Goal: Transaction & Acquisition: Purchase product/service

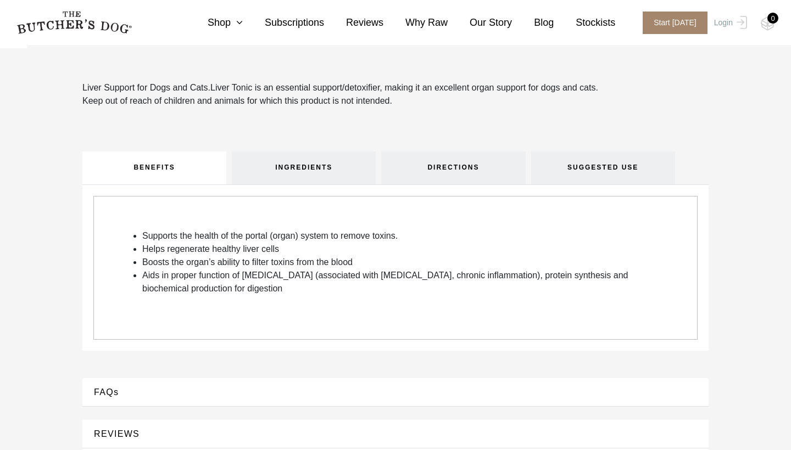
scroll to position [303, 0]
click at [302, 172] on link "INGREDIENTS" at bounding box center [304, 167] width 144 height 33
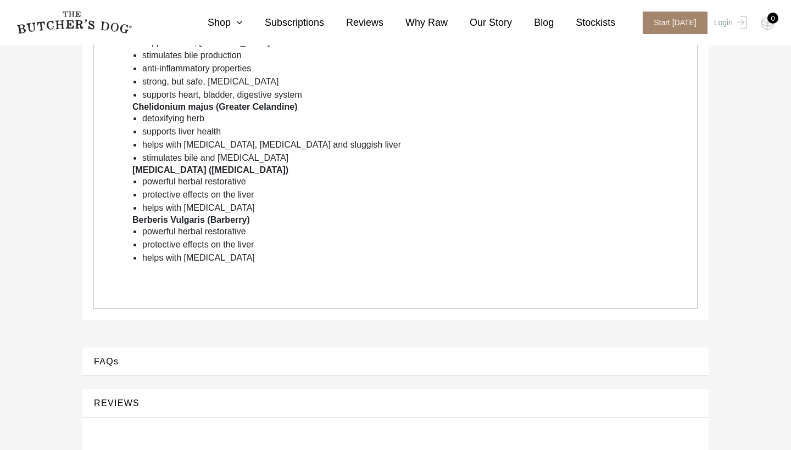
scroll to position [513, 0]
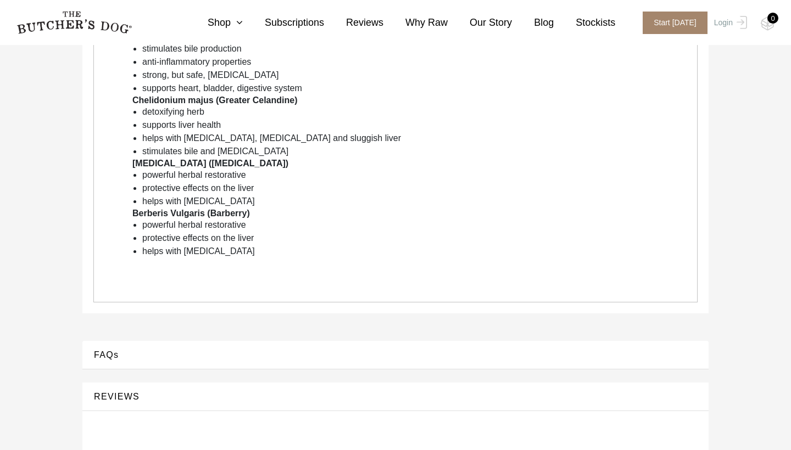
click at [139, 364] on div "FAQs" at bounding box center [395, 355] width 626 height 29
click at [125, 358] on button "FAQs" at bounding box center [395, 355] width 604 height 15
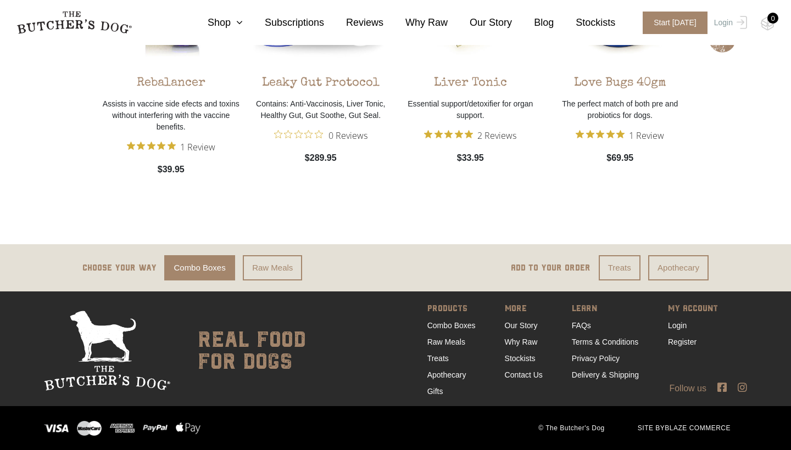
scroll to position [1388, 0]
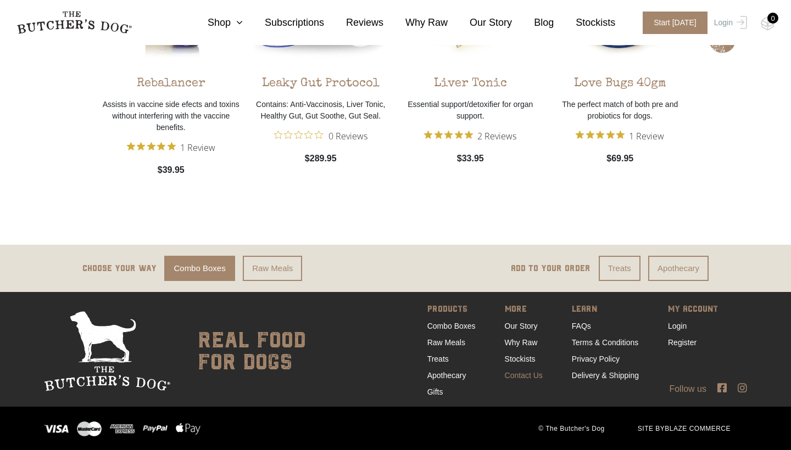
click at [518, 375] on link "Contact Us" at bounding box center [524, 375] width 38 height 9
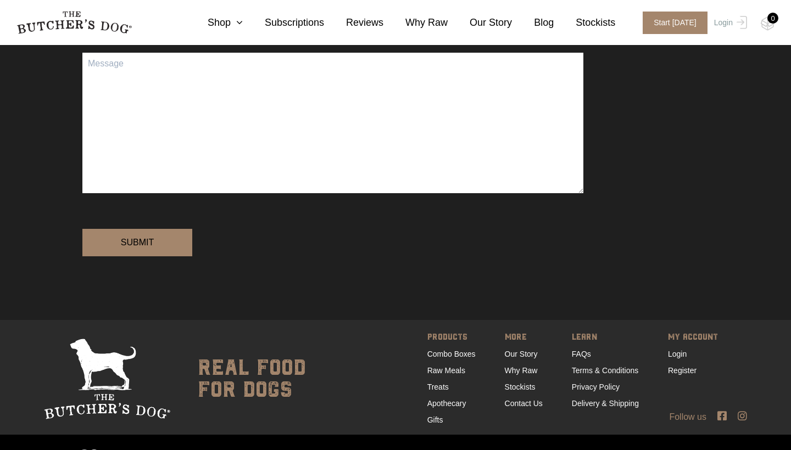
scroll to position [300, 0]
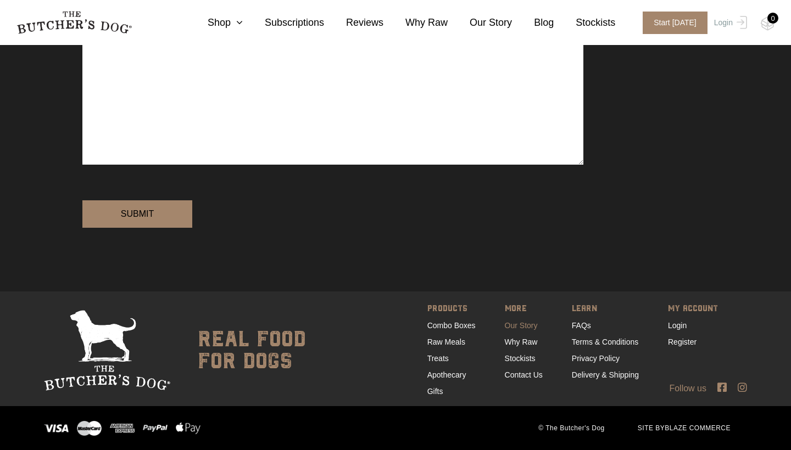
click at [518, 330] on link "Our Story" at bounding box center [521, 325] width 33 height 9
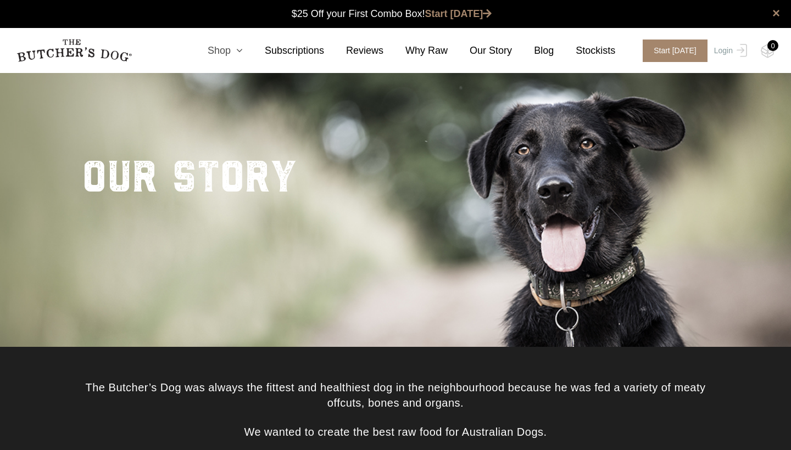
click at [235, 52] on icon at bounding box center [237, 51] width 12 height 10
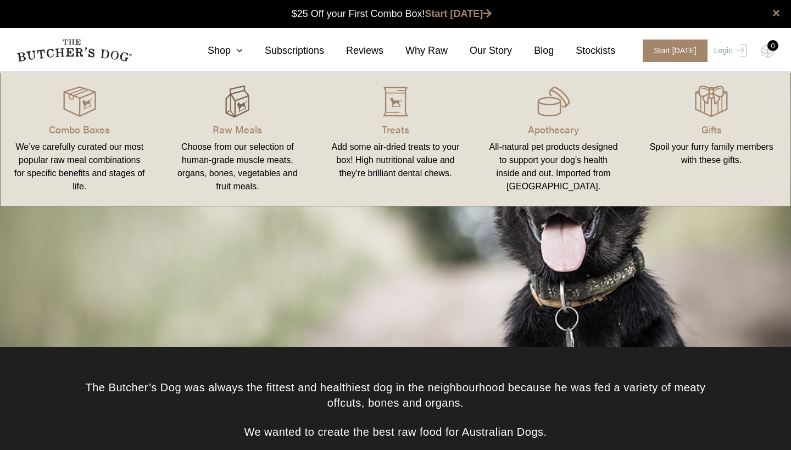
click at [233, 108] on img at bounding box center [237, 101] width 33 height 33
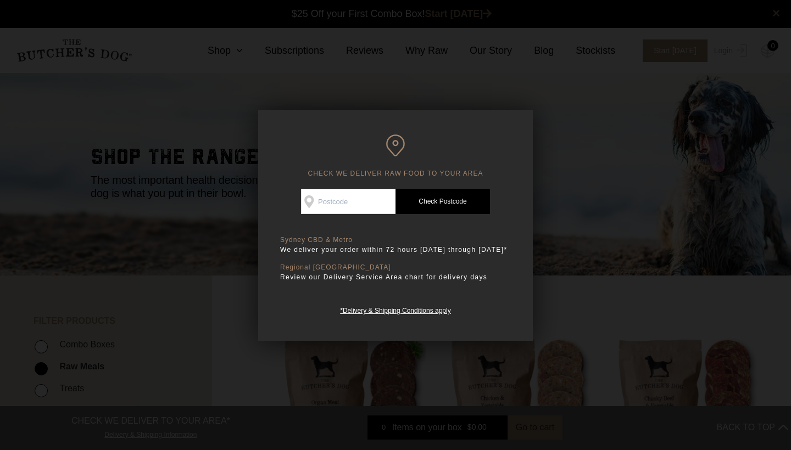
scroll to position [1, 0]
click at [341, 205] on input "Check Availability At" at bounding box center [348, 201] width 94 height 25
type input "3150"
click at [462, 203] on link "Check Postcode" at bounding box center [442, 201] width 94 height 25
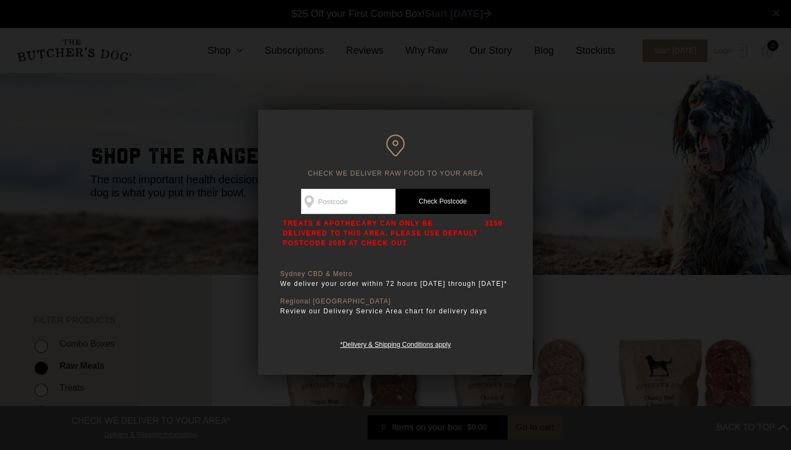
click at [378, 243] on p "TREATS & APOTHECARY CAN ONLY BE DELIVERED TO THIS AREA, PLEASE USE DEFAULT POST…" at bounding box center [381, 234] width 197 height 30
copy p "2085"
click at [593, 160] on div at bounding box center [395, 225] width 791 height 450
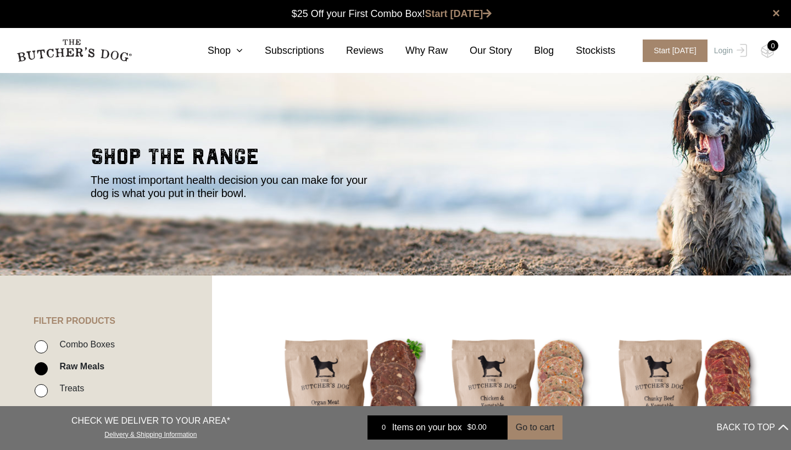
scroll to position [0, 0]
click at [228, 51] on link "Shop" at bounding box center [214, 50] width 57 height 15
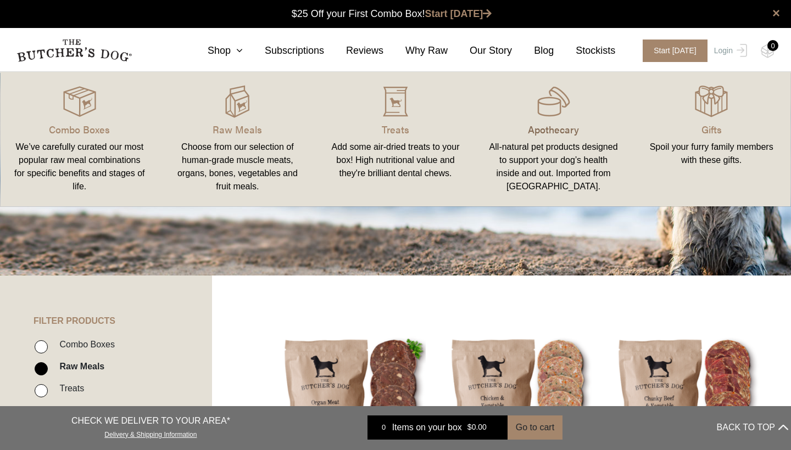
click at [557, 124] on p "Apothecary" at bounding box center [554, 129] width 132 height 15
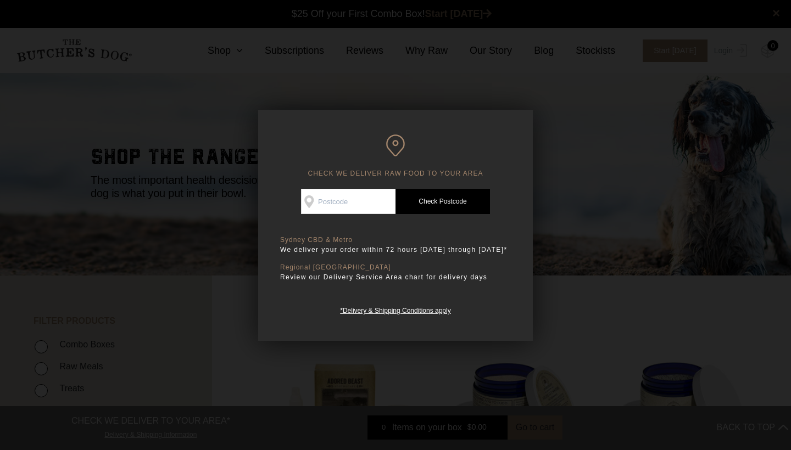
scroll to position [1, 0]
click at [371, 194] on input "Check Availability At" at bounding box center [348, 201] width 94 height 25
type input "3150"
click at [450, 207] on link "Check Postcode" at bounding box center [442, 201] width 94 height 25
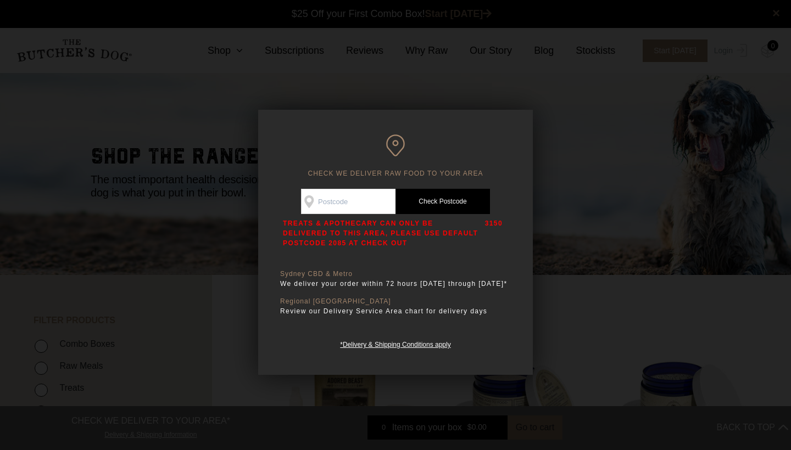
click at [550, 231] on div at bounding box center [395, 225] width 791 height 450
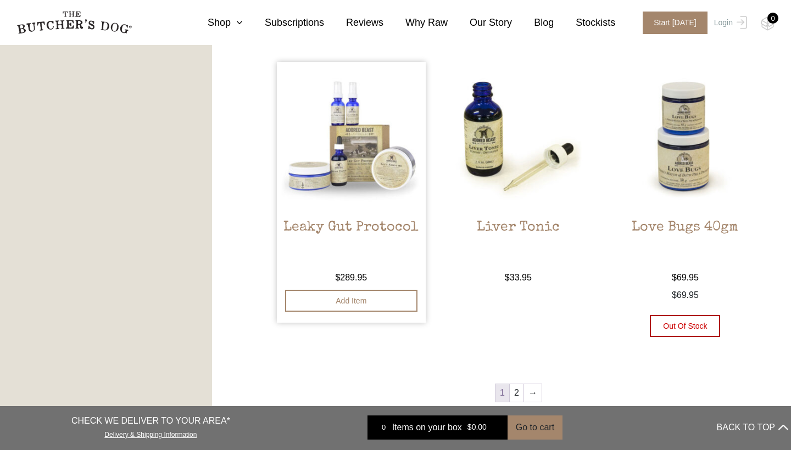
scroll to position [1174, 0]
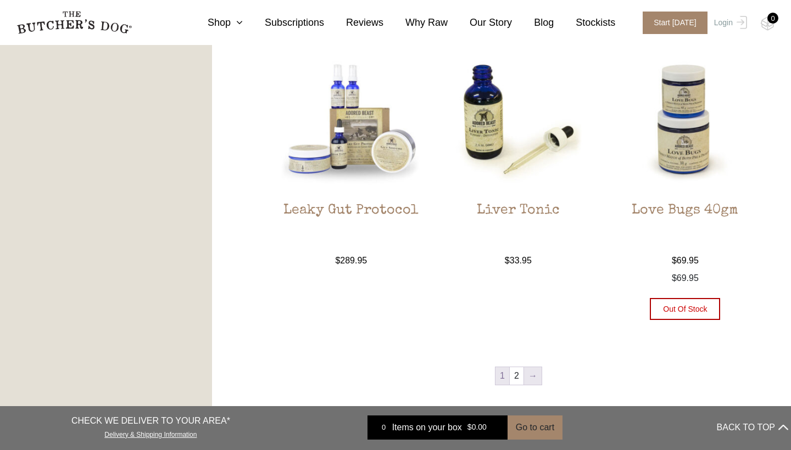
click at [532, 376] on link "→" at bounding box center [533, 376] width 18 height 18
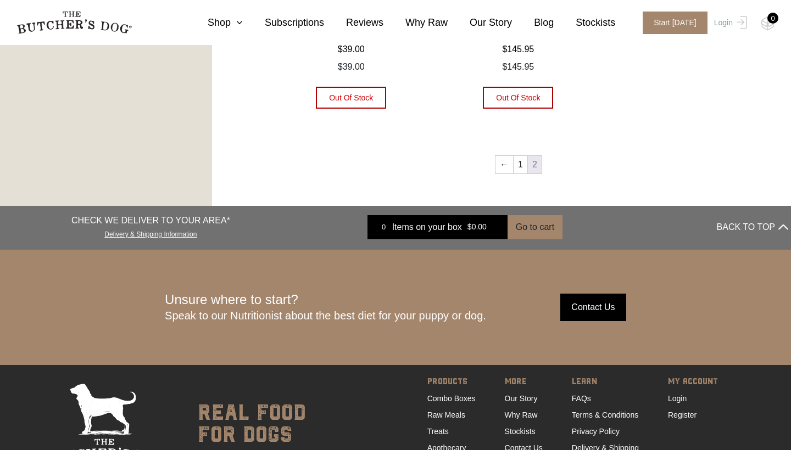
scroll to position [829, 0]
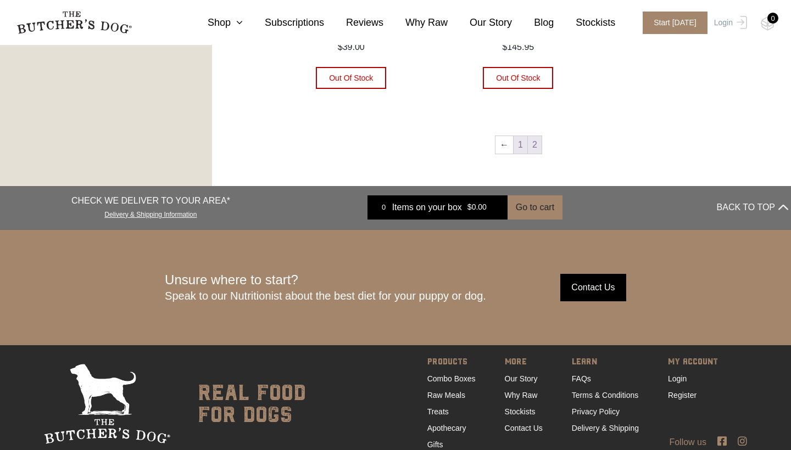
click at [517, 152] on link "1" at bounding box center [521, 145] width 14 height 18
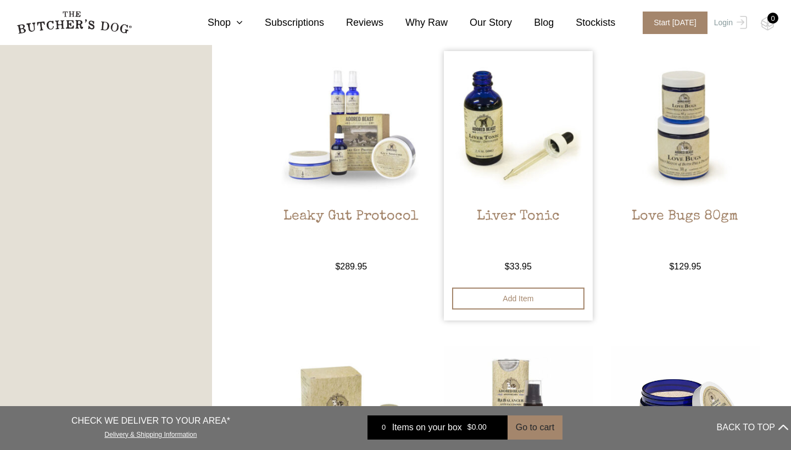
scroll to position [815, 0]
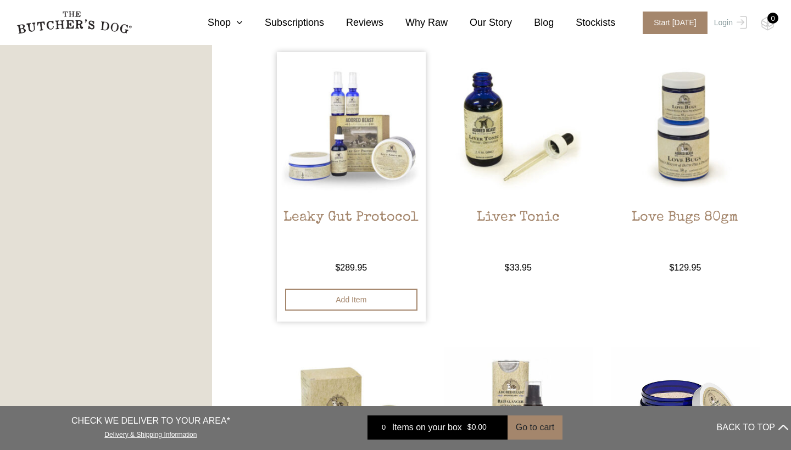
click at [344, 155] on img at bounding box center [351, 126] width 149 height 149
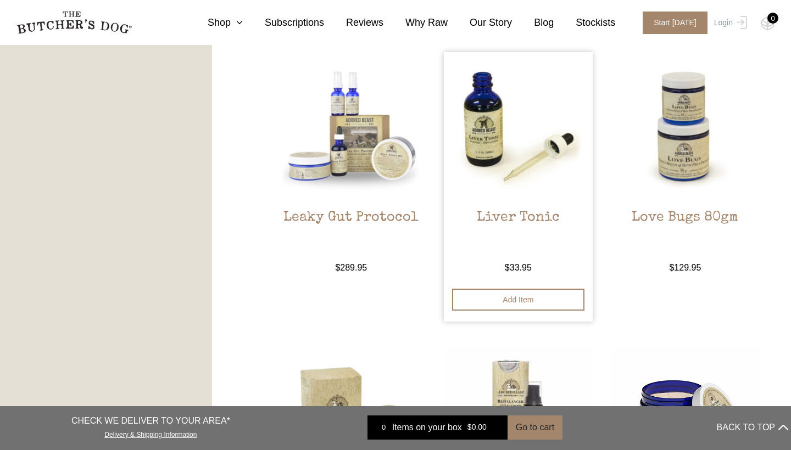
click at [540, 172] on img at bounding box center [518, 126] width 149 height 149
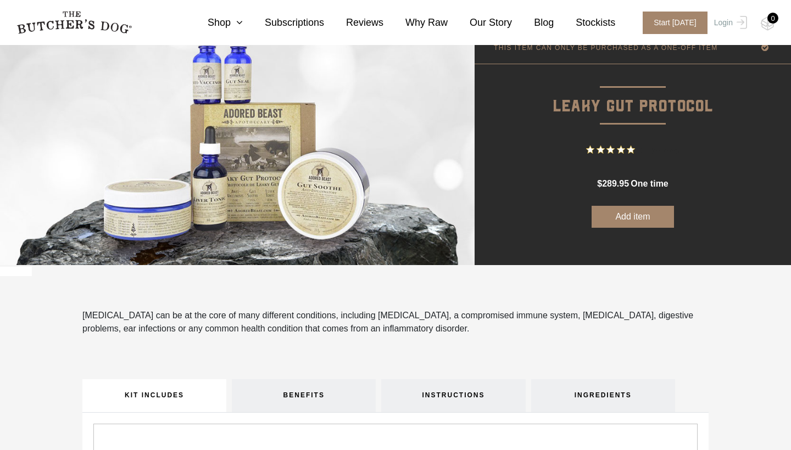
scroll to position [66, 0]
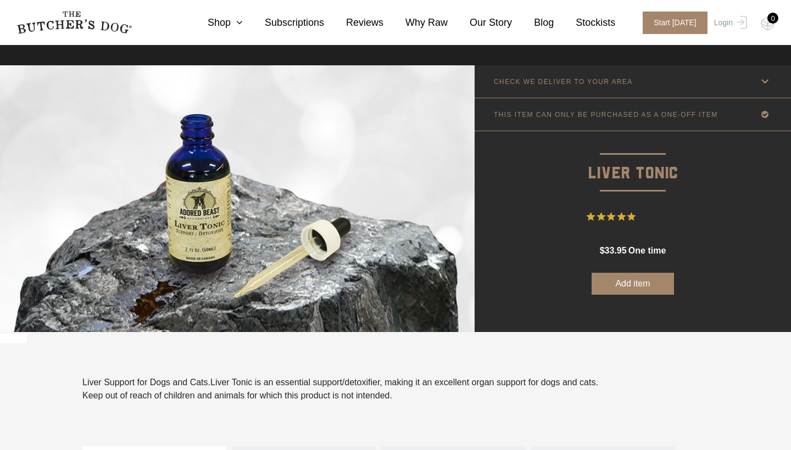
scroll to position [7, 0]
click at [627, 289] on button "Add item" at bounding box center [633, 284] width 82 height 22
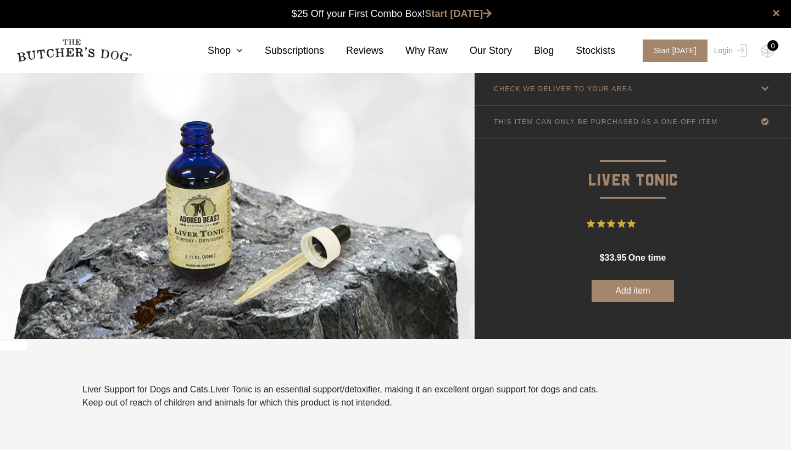
scroll to position [0, 0]
click at [640, 290] on button "Add item" at bounding box center [633, 291] width 82 height 22
click at [761, 121] on icon at bounding box center [765, 122] width 14 height 14
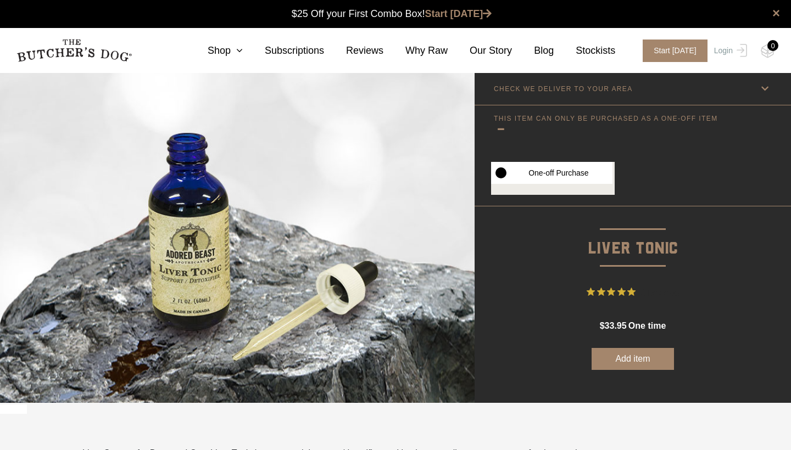
click at [499, 174] on label "One-off Purchase" at bounding box center [551, 173] width 121 height 22
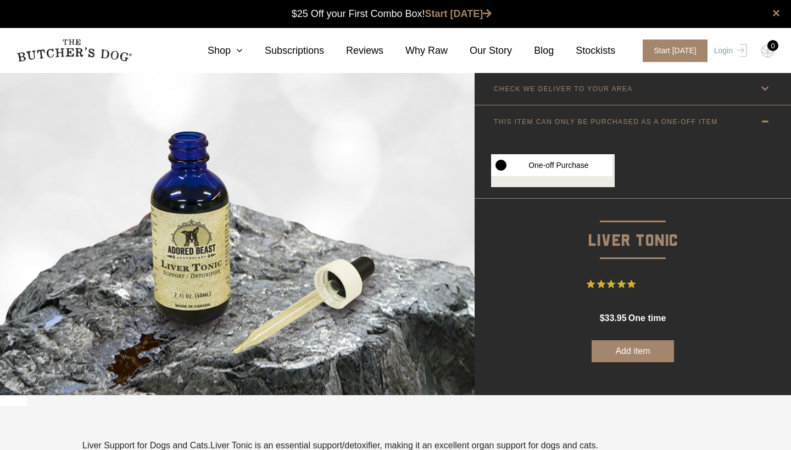
click at [512, 167] on label "One-off Purchase" at bounding box center [551, 165] width 121 height 22
click at [622, 358] on button "Add item" at bounding box center [633, 352] width 82 height 22
click at [504, 164] on label "One-off Purchase" at bounding box center [551, 165] width 121 height 22
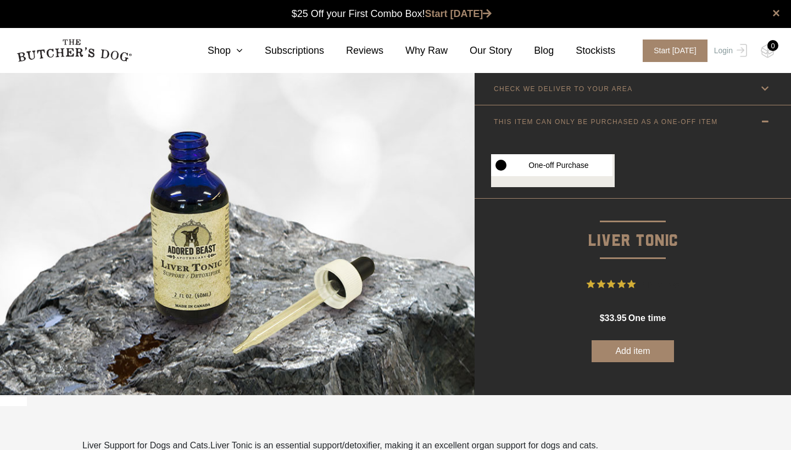
click at [608, 121] on p "THIS ITEM CAN ONLY BE PURCHASED AS A ONE-OFF ITEM" at bounding box center [606, 122] width 224 height 8
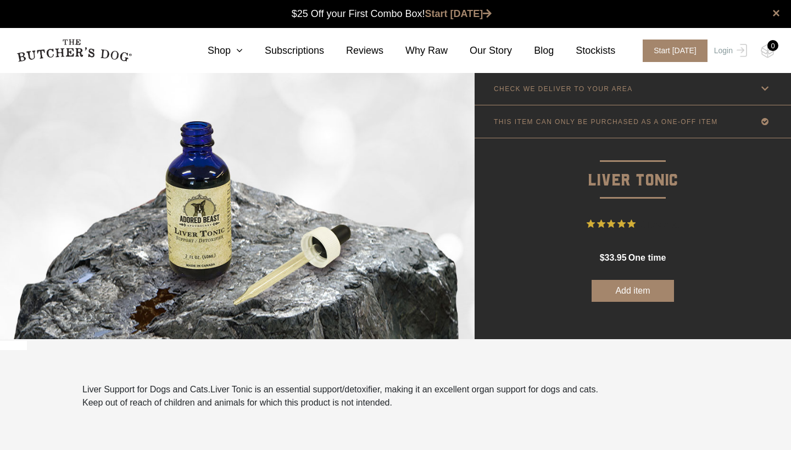
click at [763, 90] on icon at bounding box center [765, 89] width 14 height 14
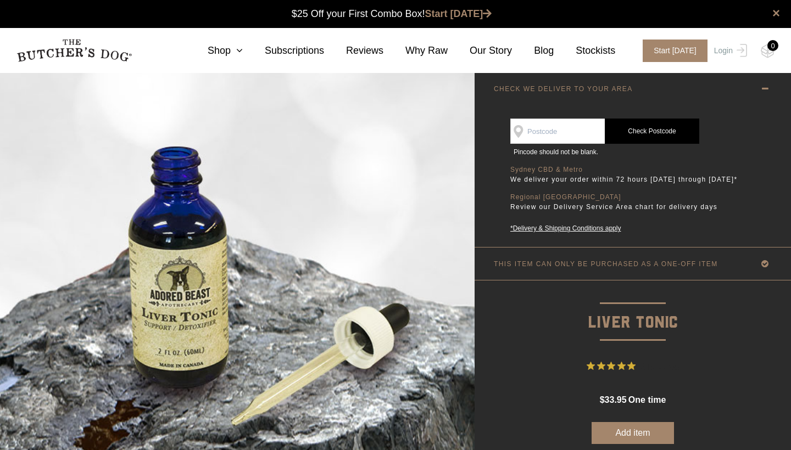
click at [558, 135] on input "SEE IF WE DELIVER TO YOUR DOOR" at bounding box center [557, 131] width 94 height 25
type input "3150"
click at [496, 187] on div "Good news! We deliver to your area Change postcode Step 1 Step 1 SEE IF WE DELI…" at bounding box center [633, 176] width 316 height 142
click at [645, 135] on link "Check Postcode" at bounding box center [652, 131] width 94 height 25
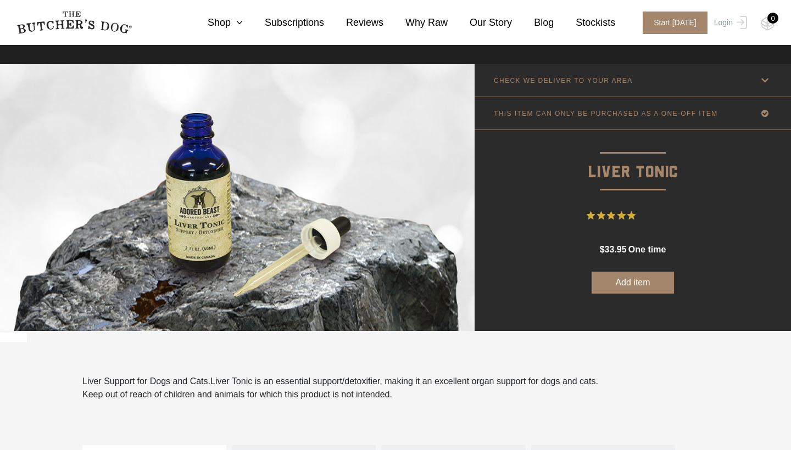
click at [622, 283] on button "Add item" at bounding box center [633, 283] width 82 height 22
click at [770, 23] on div "1" at bounding box center [772, 18] width 11 height 11
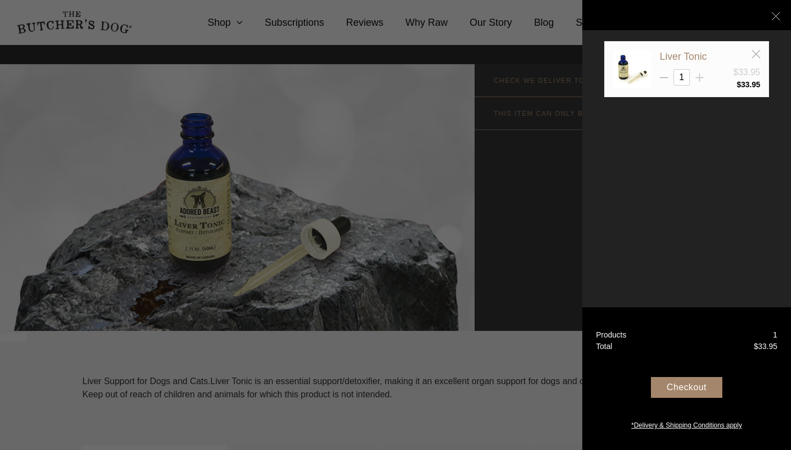
click at [699, 75] on icon at bounding box center [699, 78] width 8 height 8
type input "3"
click at [774, 16] on icon at bounding box center [776, 16] width 8 height 8
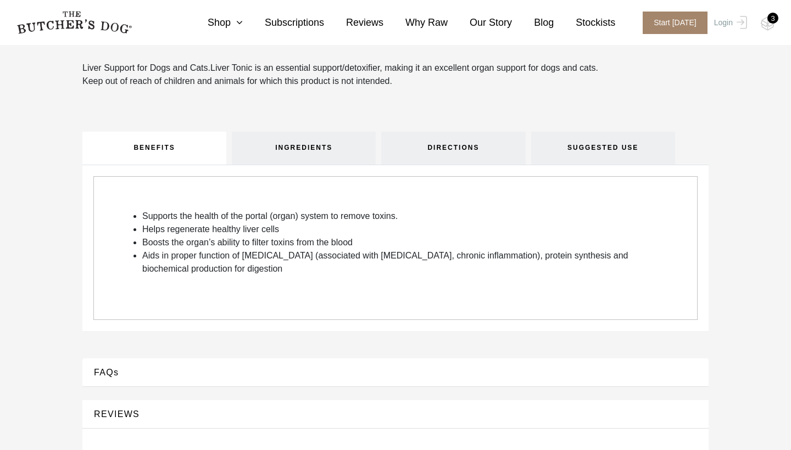
scroll to position [30, 0]
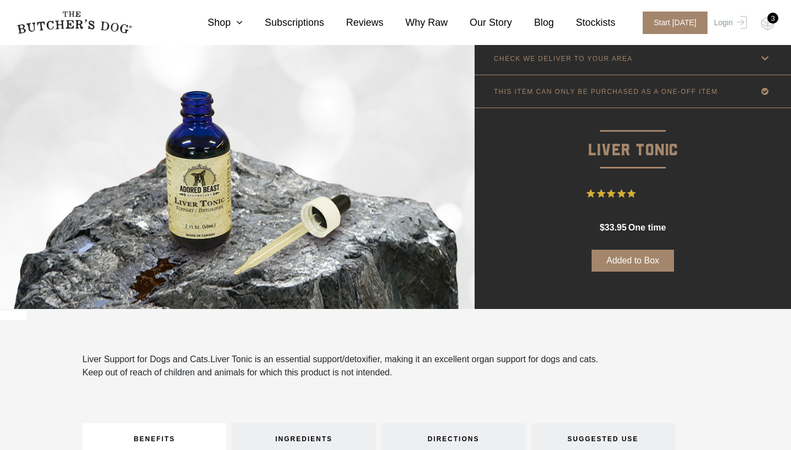
click at [320, 194] on img at bounding box center [237, 175] width 475 height 267
click at [189, 216] on img at bounding box center [237, 175] width 475 height 267
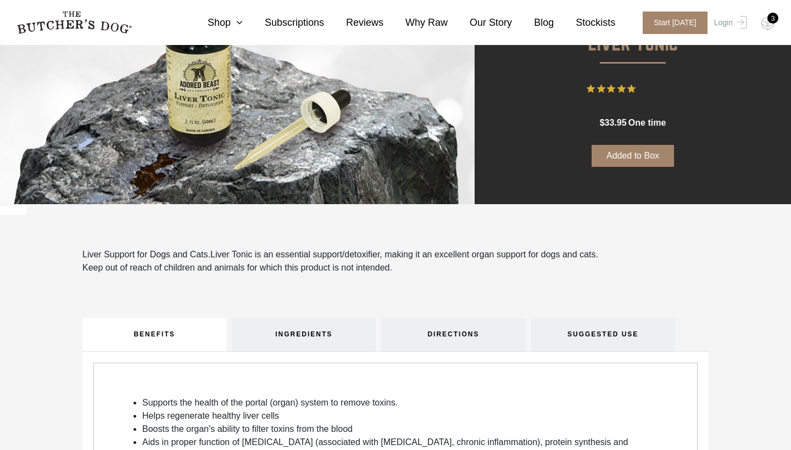
scroll to position [148, 0]
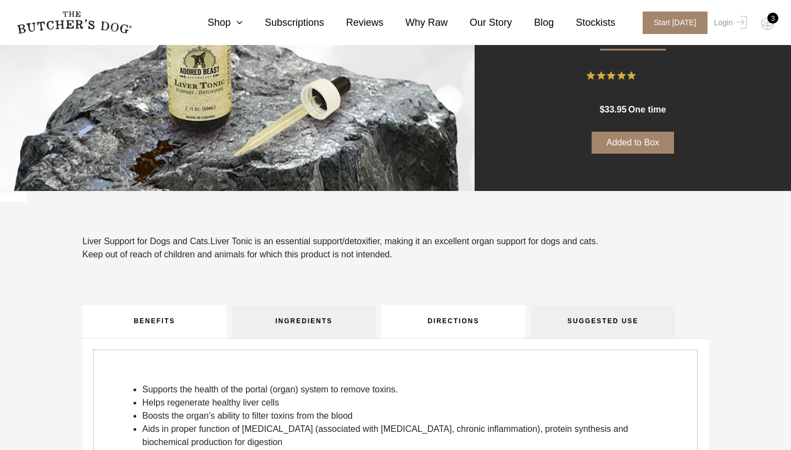
click at [471, 325] on link "DIRECTIONS" at bounding box center [453, 321] width 144 height 33
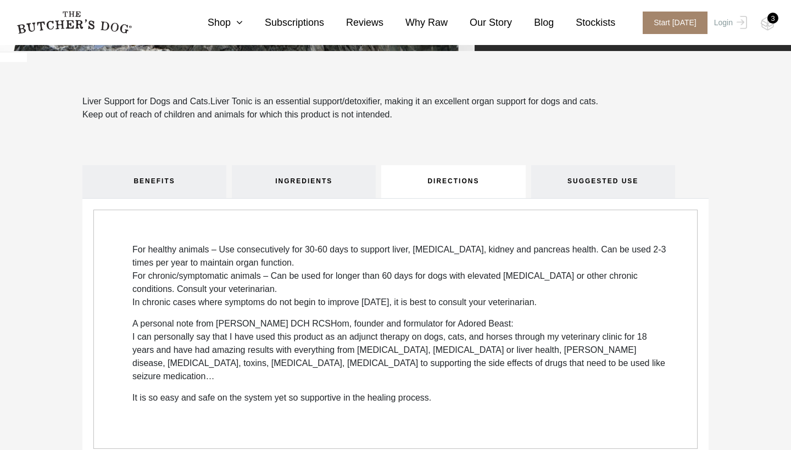
scroll to position [297, 0]
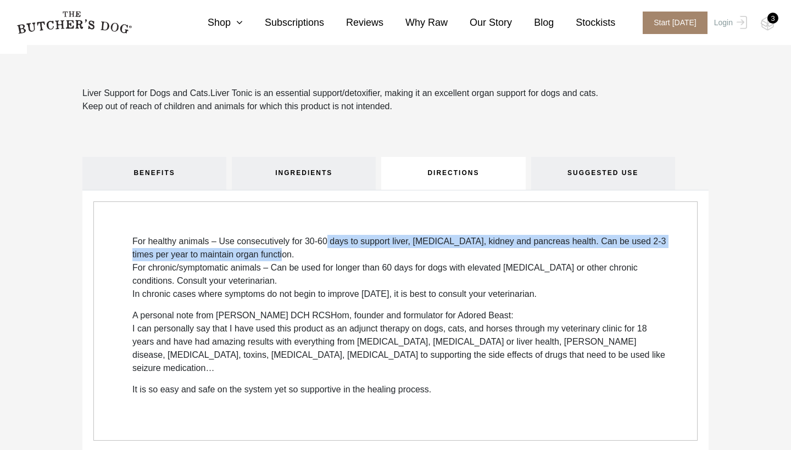
drag, startPoint x: 331, startPoint y: 239, endPoint x: 332, endPoint y: 258, distance: 19.3
click at [332, 258] on p "For healthy animals – Use consecutively for 30-60 days to support liver, gallbl…" at bounding box center [400, 268] width 537 height 66
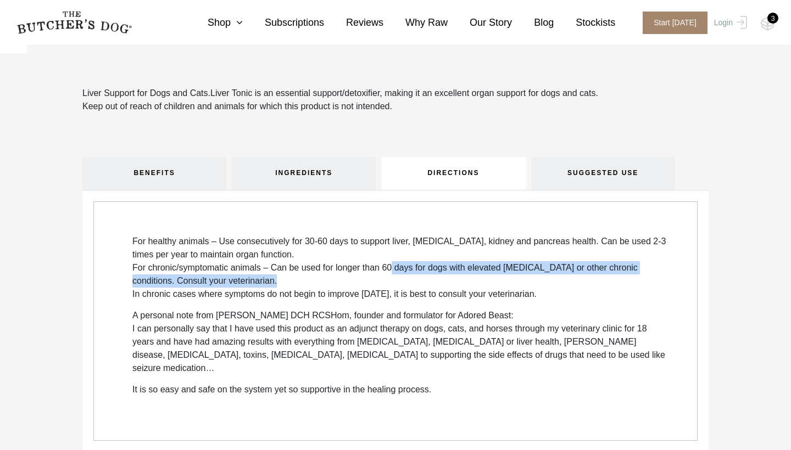
drag, startPoint x: 393, startPoint y: 266, endPoint x: 394, endPoint y: 282, distance: 15.9
click at [394, 282] on p "For healthy animals – Use consecutively for 30-60 days to support liver, gallbl…" at bounding box center [400, 268] width 537 height 66
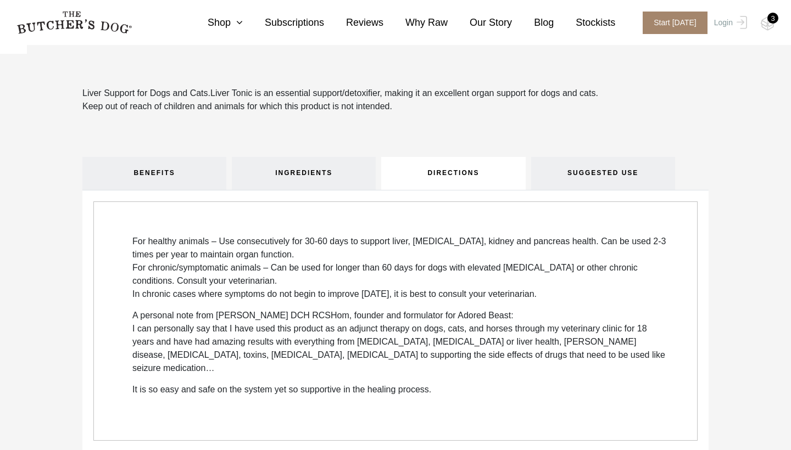
click at [277, 297] on p "For healthy animals – Use consecutively for 30-60 days to support liver, gallbl…" at bounding box center [400, 268] width 537 height 66
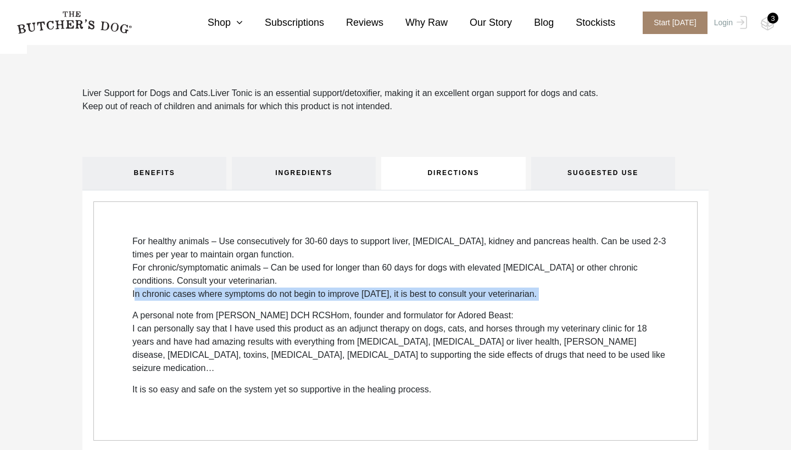
click at [277, 297] on p "For healthy animals – Use consecutively for 30-60 days to support liver, gallbl…" at bounding box center [400, 268] width 537 height 66
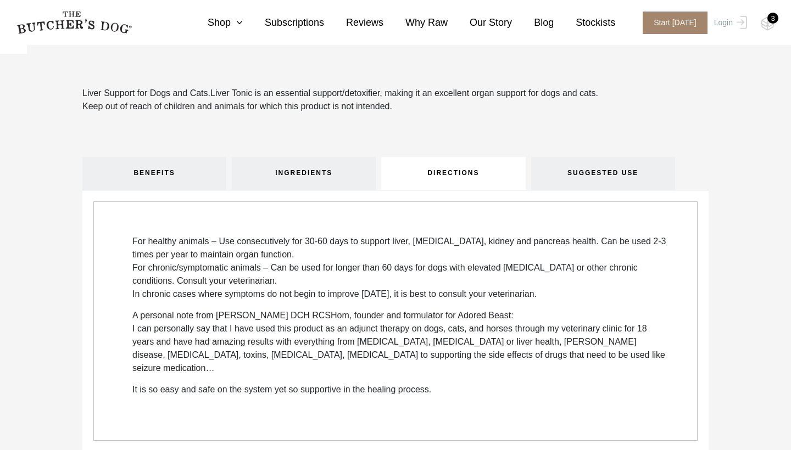
click at [209, 317] on p "A personal note from Julie Anne Lee DCH RCSHom, founder and formulator for Ador…" at bounding box center [400, 342] width 537 height 66
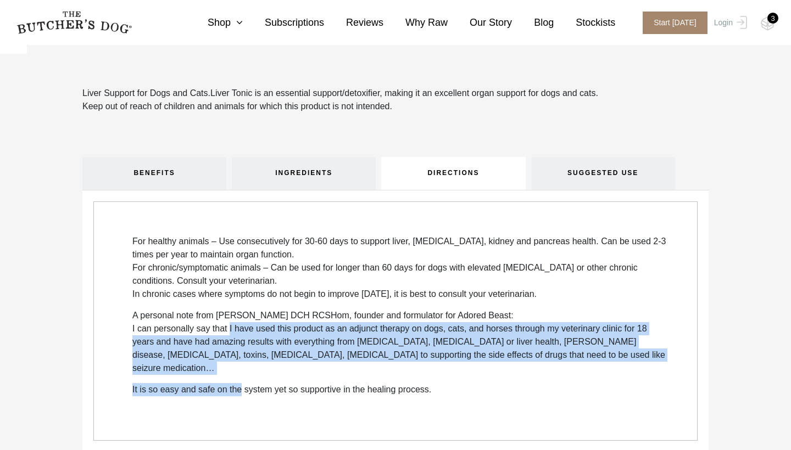
drag, startPoint x: 228, startPoint y: 328, endPoint x: 240, endPoint y: 382, distance: 54.5
click at [241, 381] on div "For healthy animals – Use consecutively for 30-60 days to support liver, gallbl…" at bounding box center [400, 315] width 537 height 161
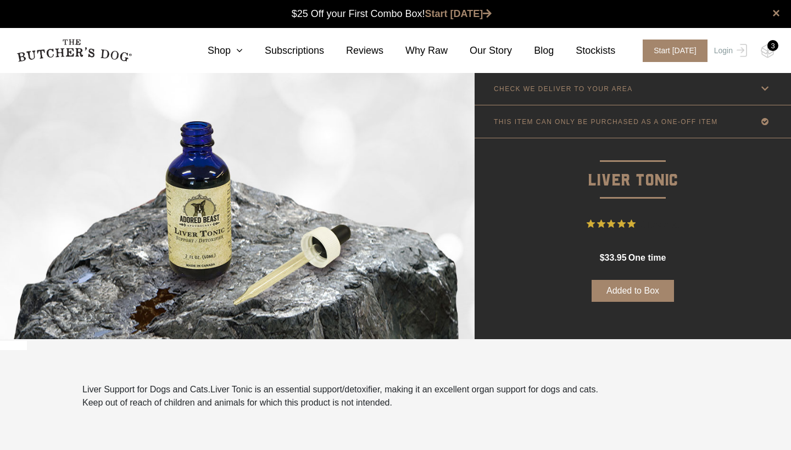
scroll to position [0, 0]
click at [207, 199] on img at bounding box center [237, 205] width 475 height 267
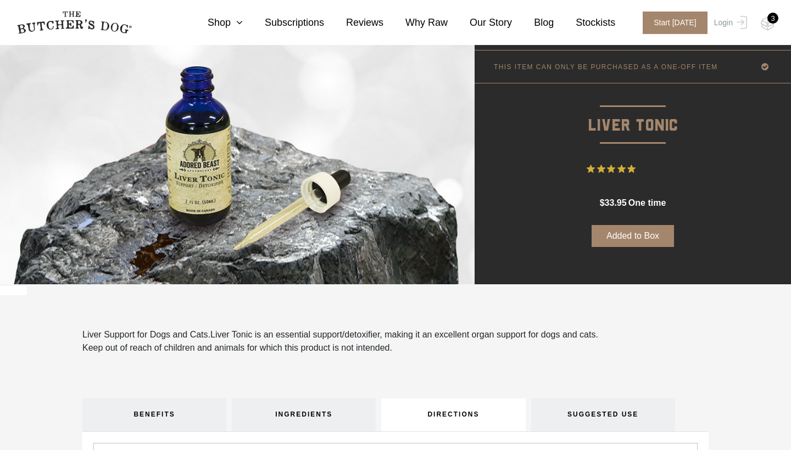
scroll to position [62, 0]
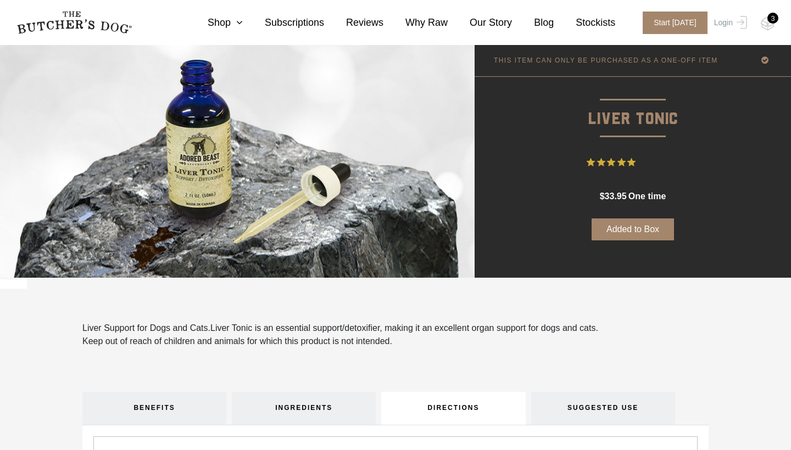
click at [769, 21] on div "3" at bounding box center [772, 18] width 11 height 11
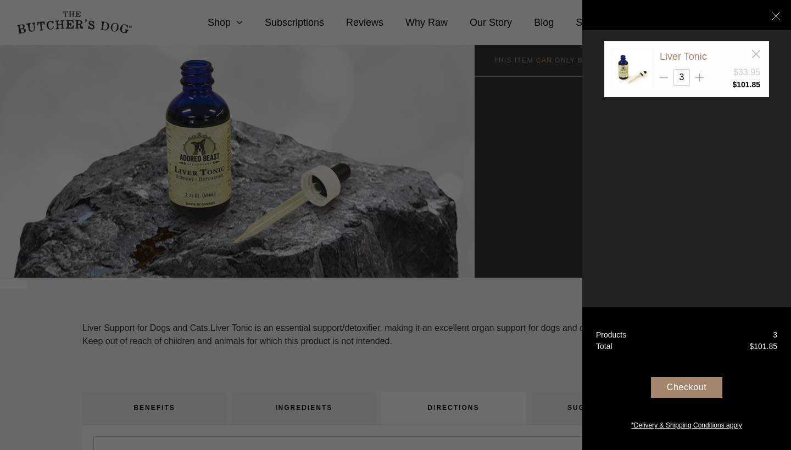
click at [672, 388] on div "Checkout" at bounding box center [686, 387] width 71 height 21
